Goal: Task Accomplishment & Management: Use online tool/utility

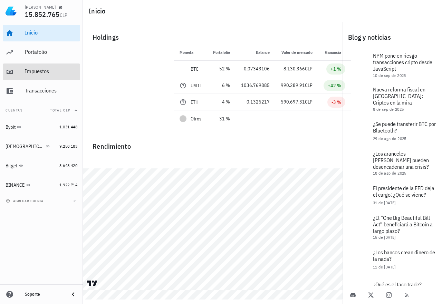
click at [40, 71] on div "Impuestos" at bounding box center [51, 71] width 53 height 7
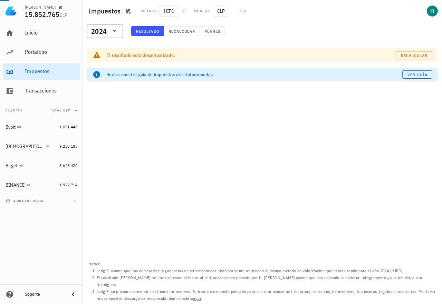
click at [113, 31] on icon at bounding box center [115, 31] width 8 height 8
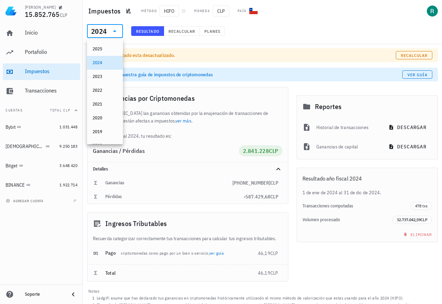
click at [104, 47] on div "2025" at bounding box center [105, 49] width 25 height 6
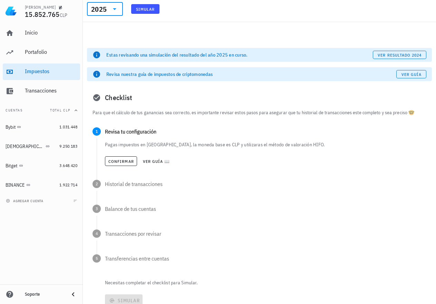
scroll to position [27, 0]
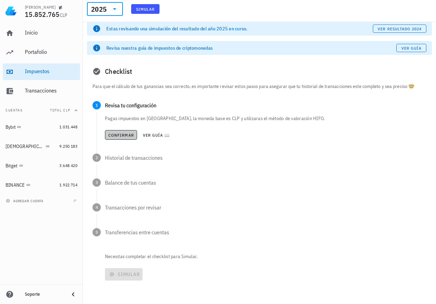
click at [120, 135] on span "Confirmar" at bounding box center [121, 135] width 26 height 5
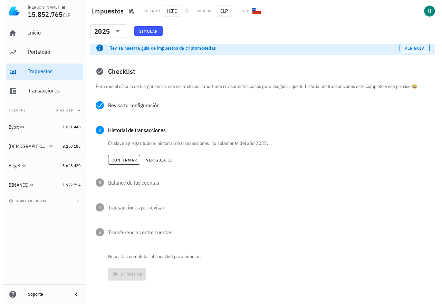
scroll to position [0, 0]
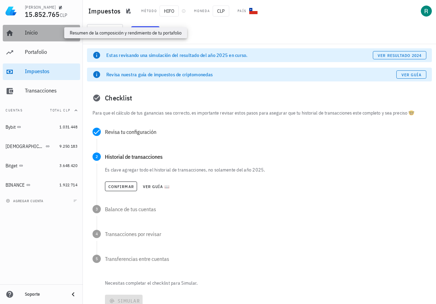
click at [32, 33] on div "Inicio" at bounding box center [51, 32] width 53 height 7
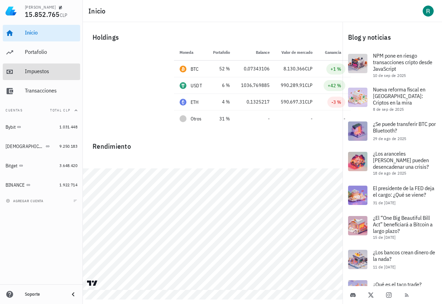
click at [37, 69] on div "Impuestos" at bounding box center [51, 71] width 53 height 7
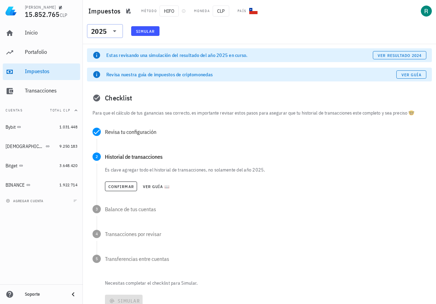
click at [115, 29] on icon at bounding box center [115, 31] width 8 height 8
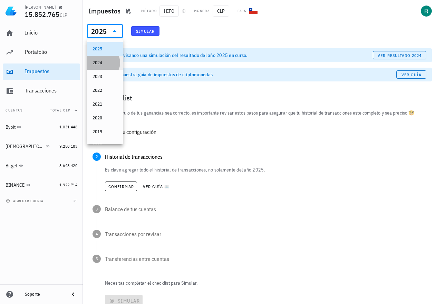
click at [98, 61] on div "2024" at bounding box center [105, 63] width 25 height 6
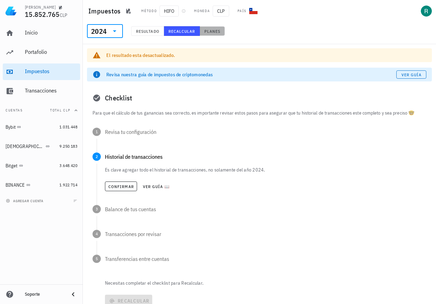
click at [210, 30] on span "Planes" at bounding box center [212, 31] width 17 height 5
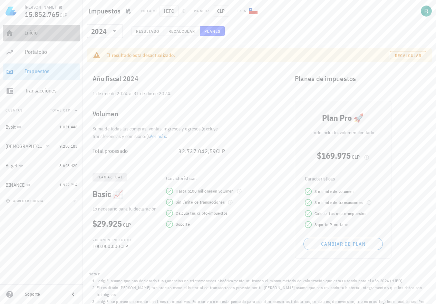
click at [31, 31] on div "Inicio" at bounding box center [51, 32] width 53 height 7
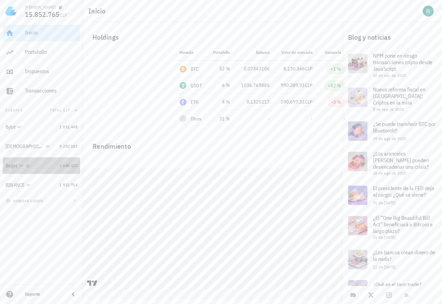
click at [65, 166] on span "3.648.420" at bounding box center [68, 165] width 18 height 5
click at [44, 167] on div "Bitget" at bounding box center [31, 166] width 51 height 7
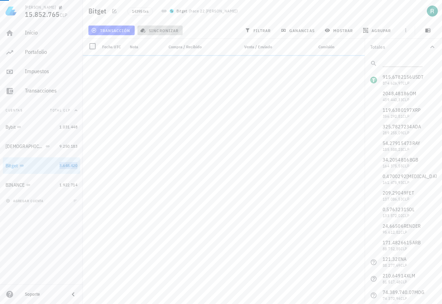
click at [163, 28] on span "sincronizar" at bounding box center [160, 31] width 37 height 6
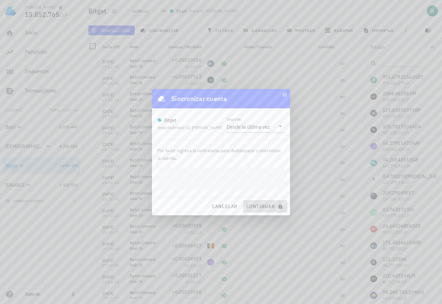
click at [258, 204] on span "continuar" at bounding box center [265, 206] width 39 height 6
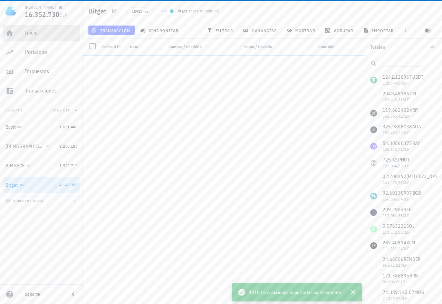
click at [32, 33] on div "Inicio" at bounding box center [51, 32] width 53 height 7
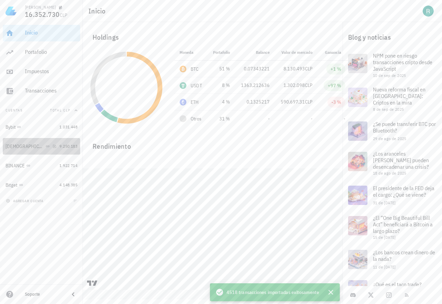
click at [46, 144] on div "[DEMOGRAPHIC_DATA]" at bounding box center [31, 146] width 51 height 7
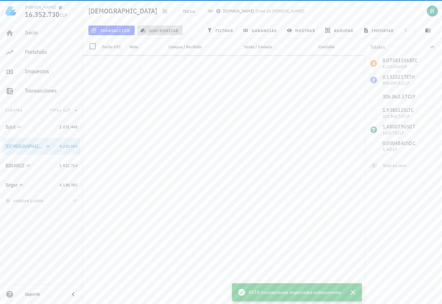
click at [165, 30] on span "sincronizar" at bounding box center [160, 31] width 37 height 6
click at [159, 30] on span "sincronizar" at bounding box center [160, 31] width 37 height 6
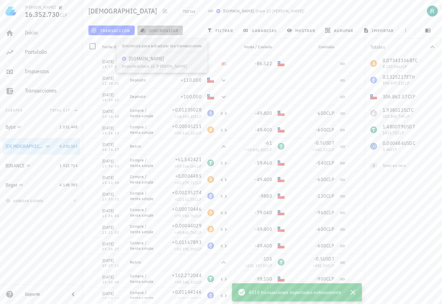
click at [162, 28] on span "sincronizar" at bounding box center [160, 31] width 37 height 6
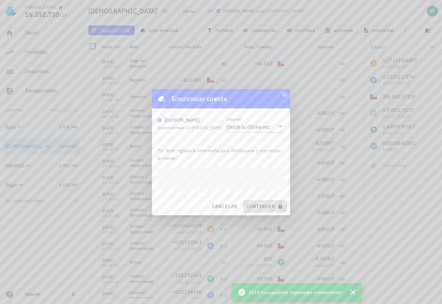
click at [263, 206] on span "continuar" at bounding box center [265, 206] width 39 height 6
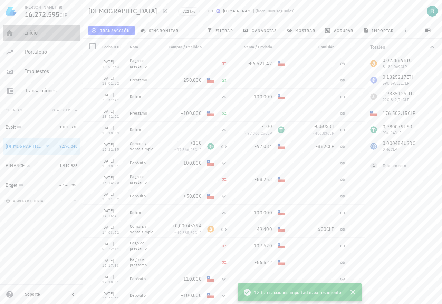
click at [35, 33] on div "Inicio" at bounding box center [51, 32] width 53 height 7
